Goal: Task Accomplishment & Management: Use online tool/utility

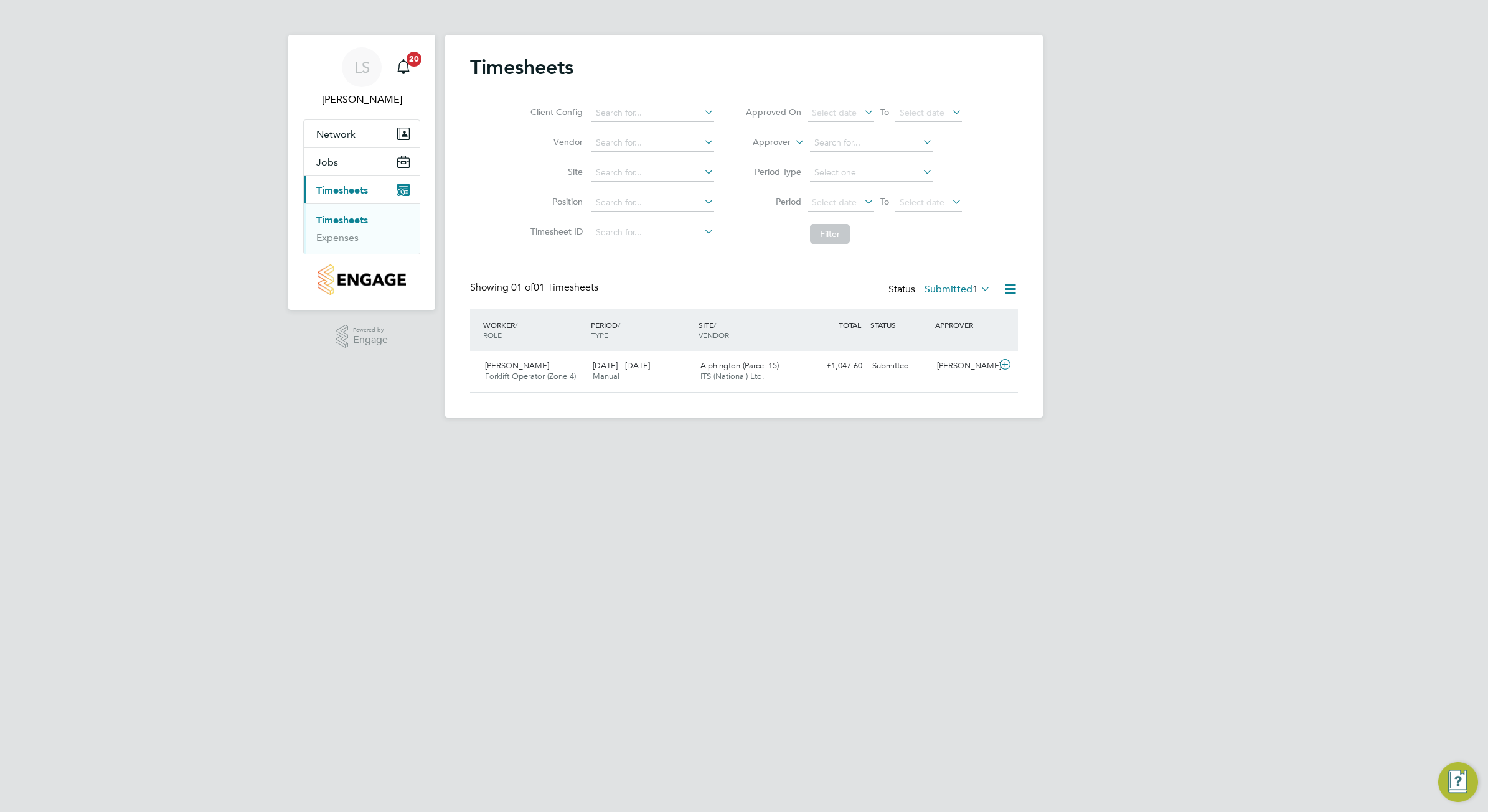
scroll to position [31, 107]
click at [593, 374] on span "Manual" at bounding box center [606, 376] width 27 height 10
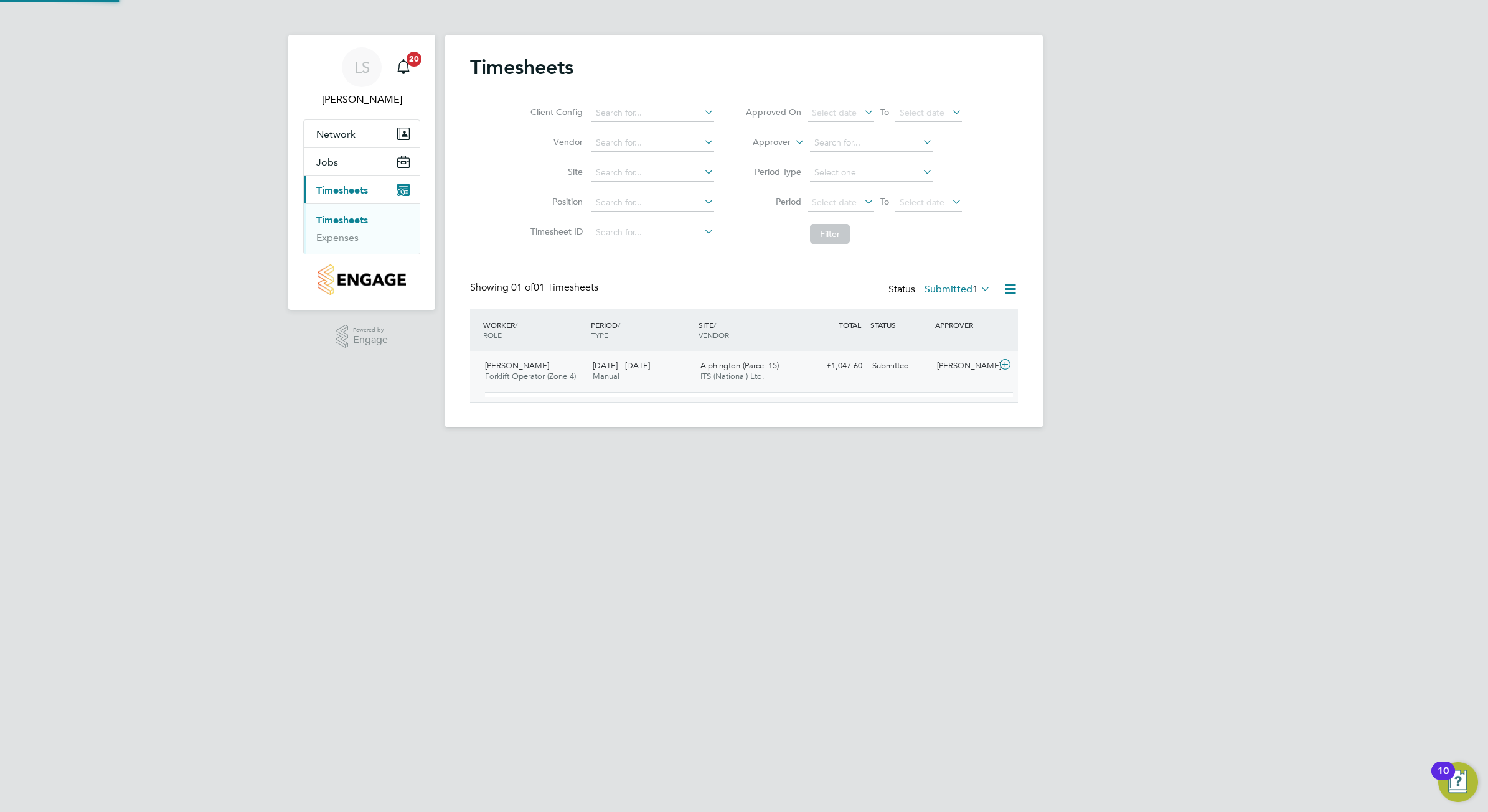
scroll to position [21, 121]
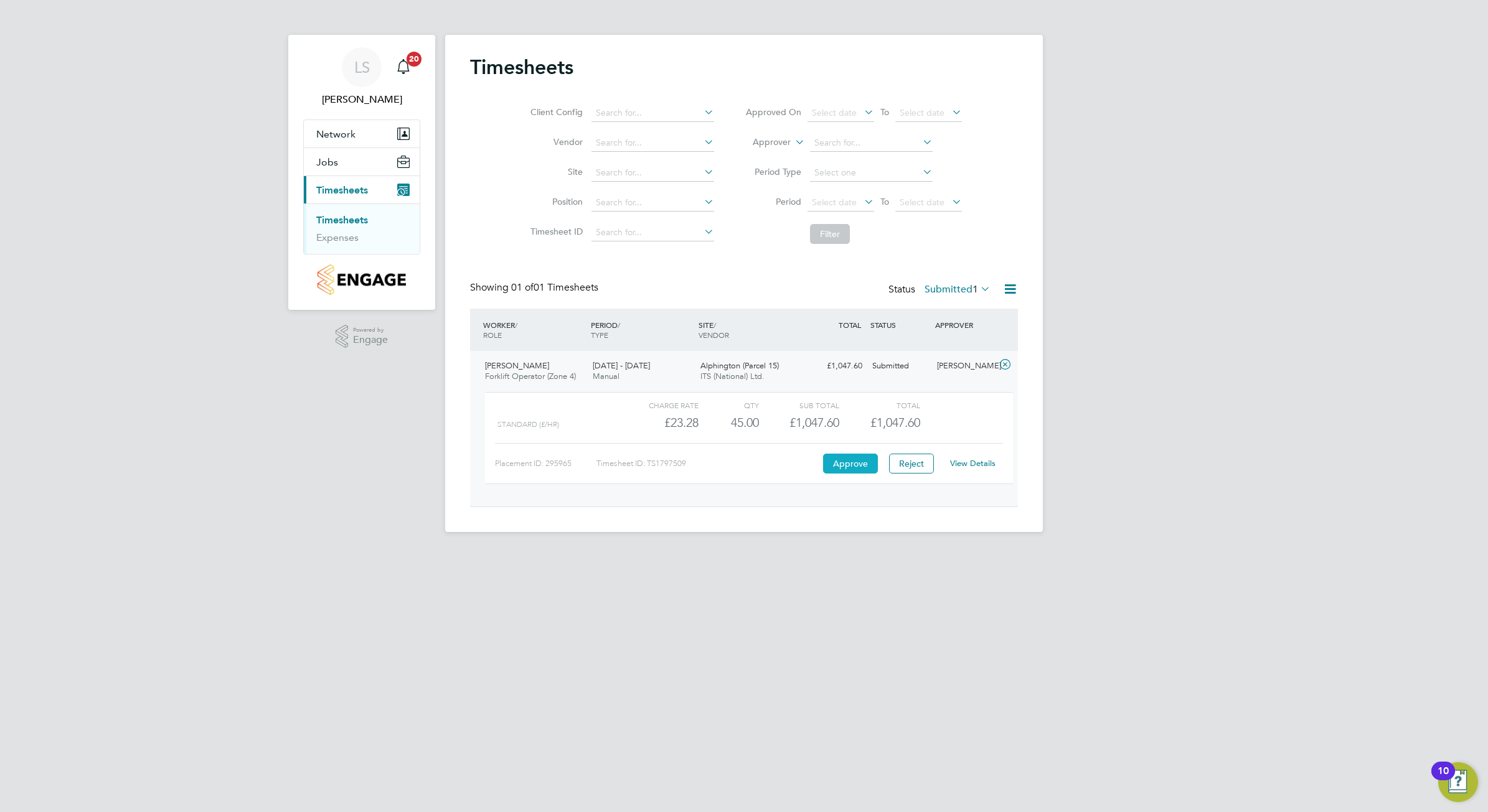
click at [853, 462] on button "Approve" at bounding box center [850, 463] width 55 height 20
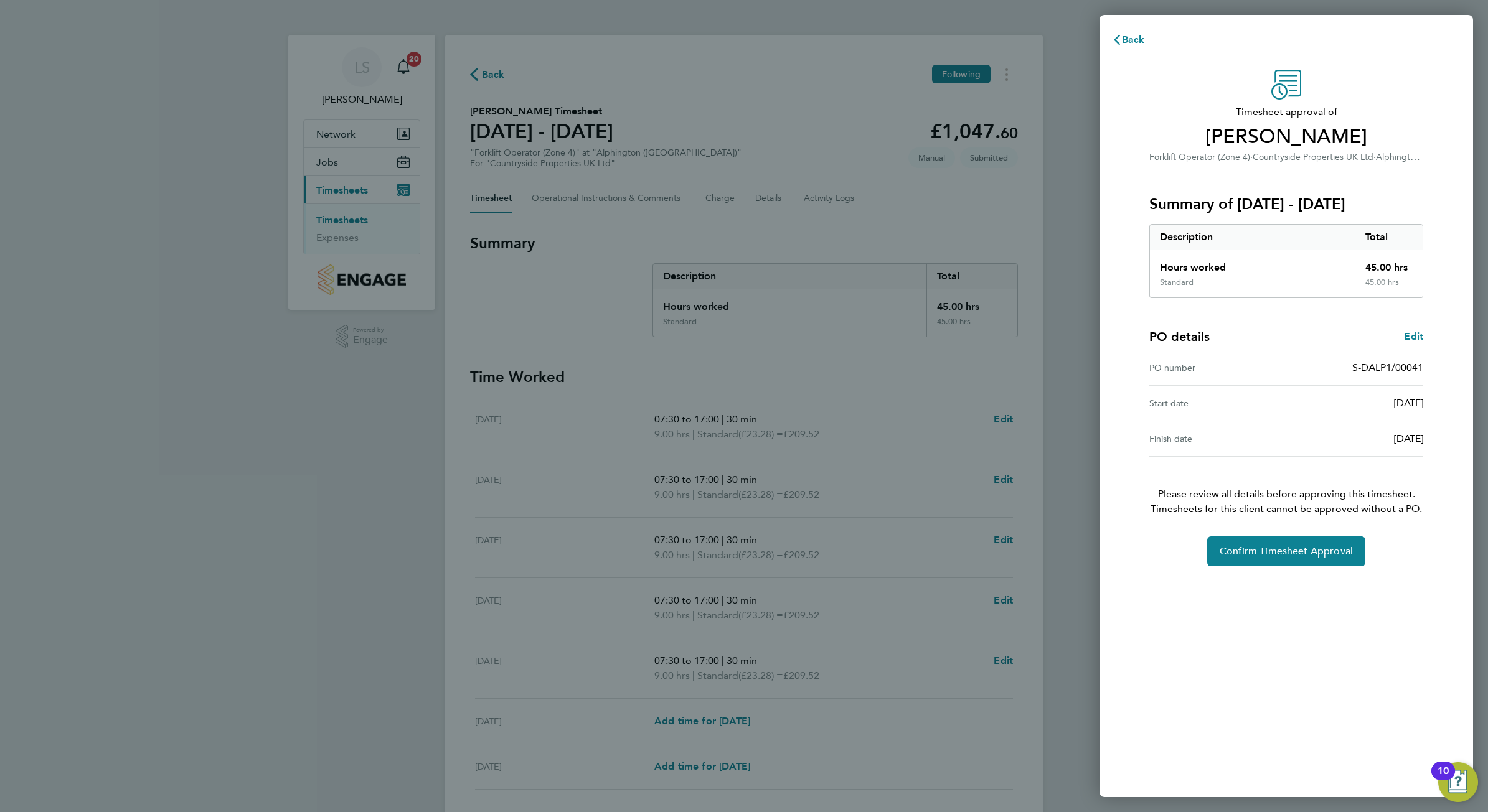
click at [1289, 534] on div "Timesheet approval of [PERSON_NAME] Forklift Operator (Zone 4) · Countryside Pr…" at bounding box center [1286, 318] width 304 height 497
click at [1290, 571] on div "Timesheet approval of [PERSON_NAME] Forklift Operator (Zone 4) · Countryside Pr…" at bounding box center [1287, 426] width 374 height 743
click at [1270, 542] on button "Confirm Timesheet Approval" at bounding box center [1286, 551] width 158 height 29
